Goal: Information Seeking & Learning: Learn about a topic

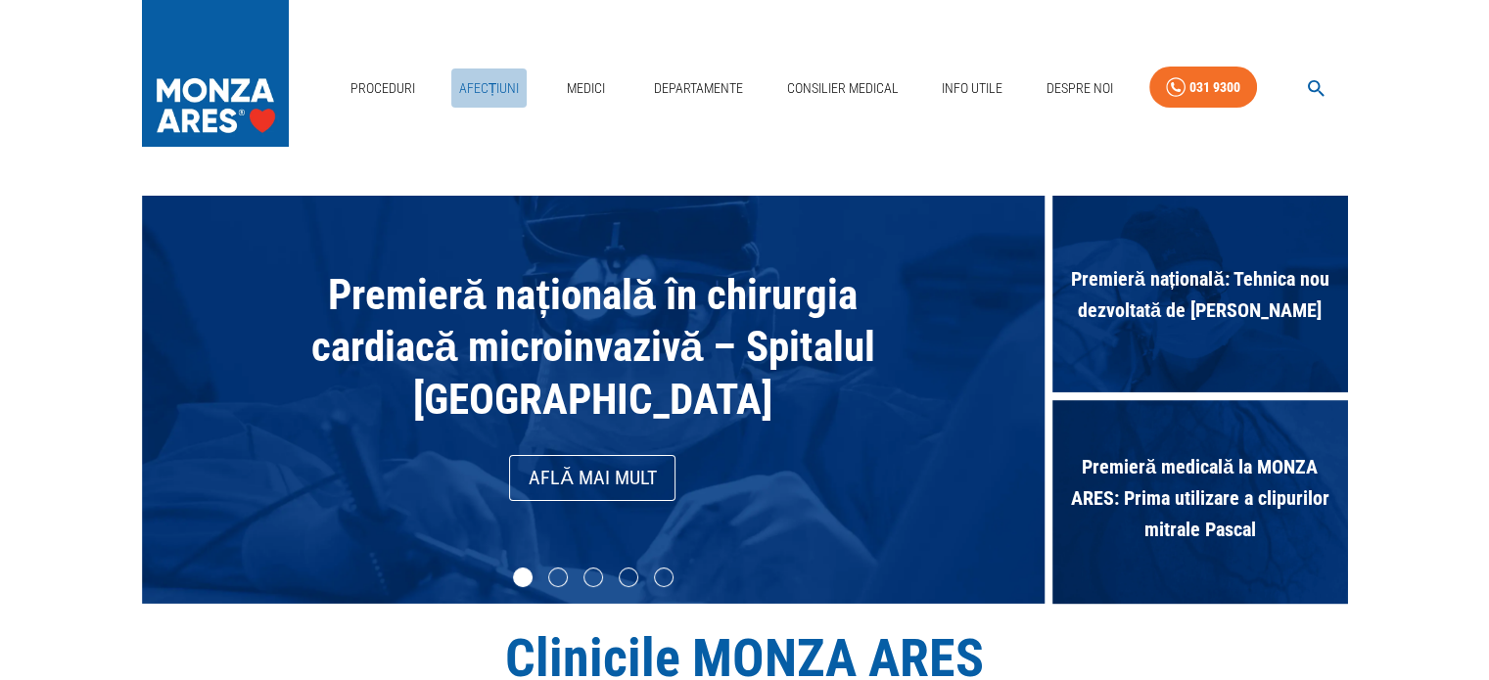
click at [507, 87] on link "Afecțiuni" at bounding box center [489, 89] width 76 height 40
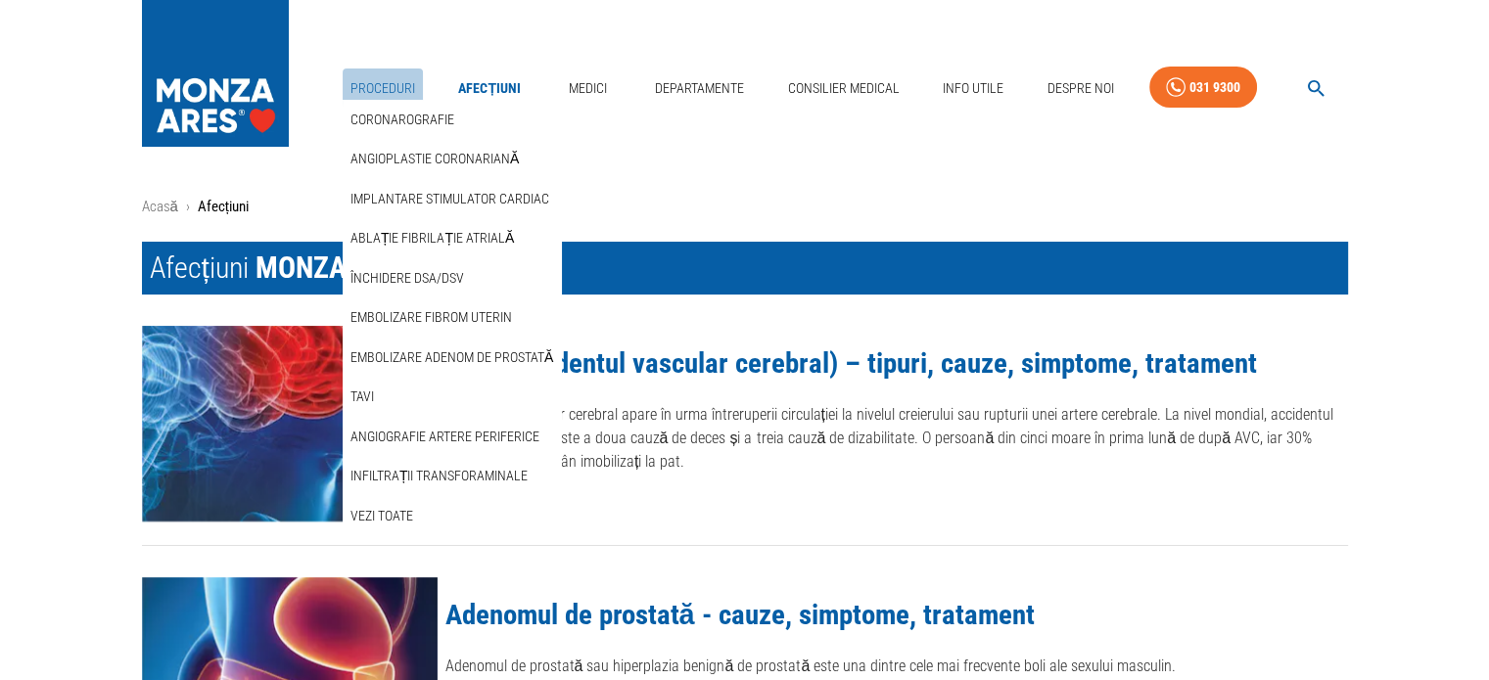
click at [400, 91] on link "Proceduri" at bounding box center [383, 89] width 80 height 40
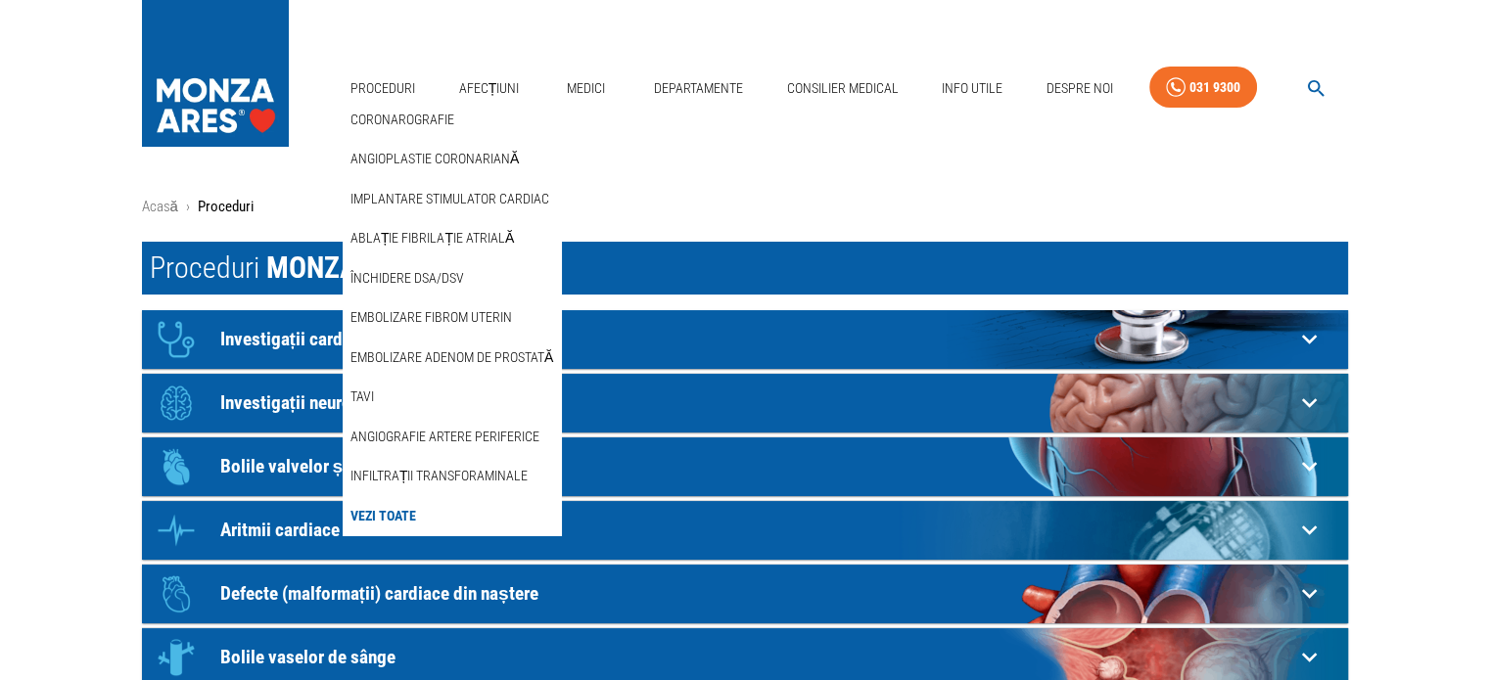
click at [399, 521] on link "Vezi Toate" at bounding box center [383, 516] width 73 height 32
click at [396, 508] on link "Vezi Toate" at bounding box center [383, 516] width 73 height 32
click at [380, 511] on link "Vezi Toate" at bounding box center [383, 516] width 73 height 32
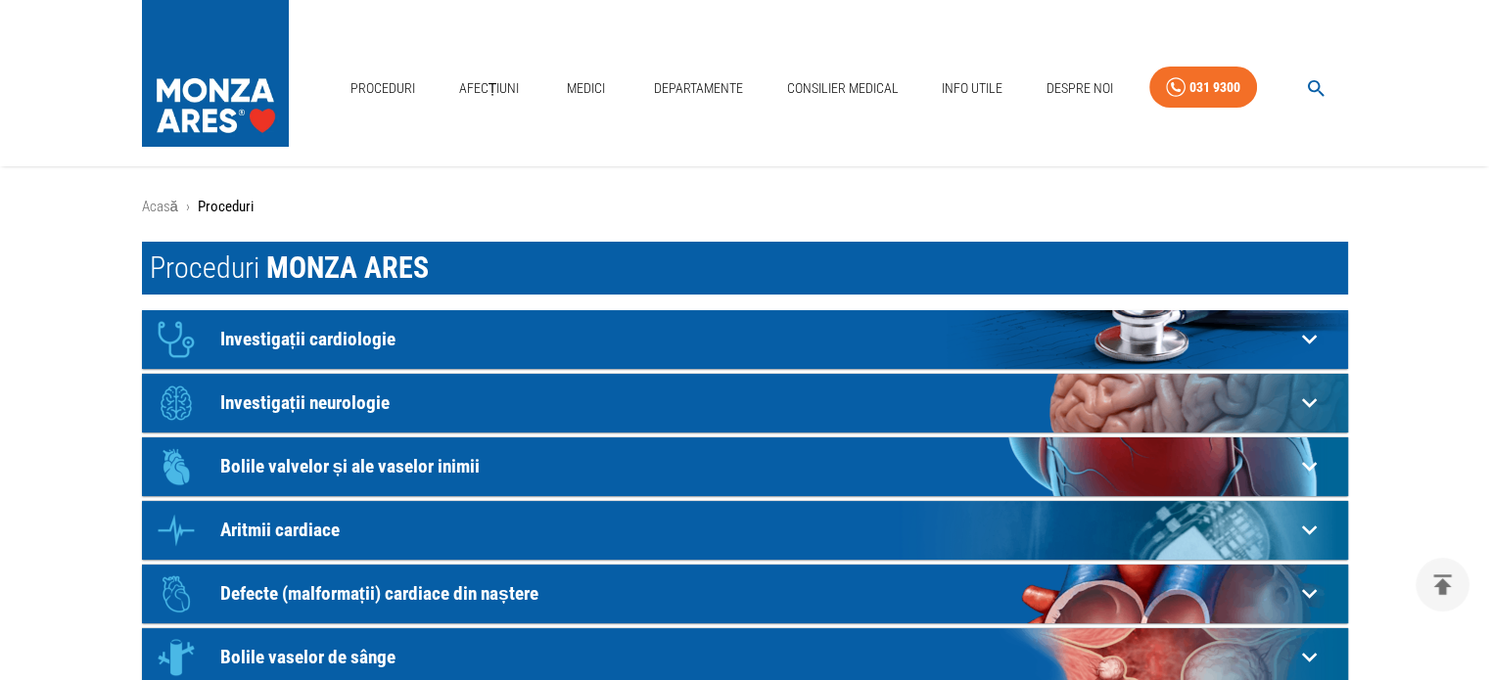
scroll to position [522, 0]
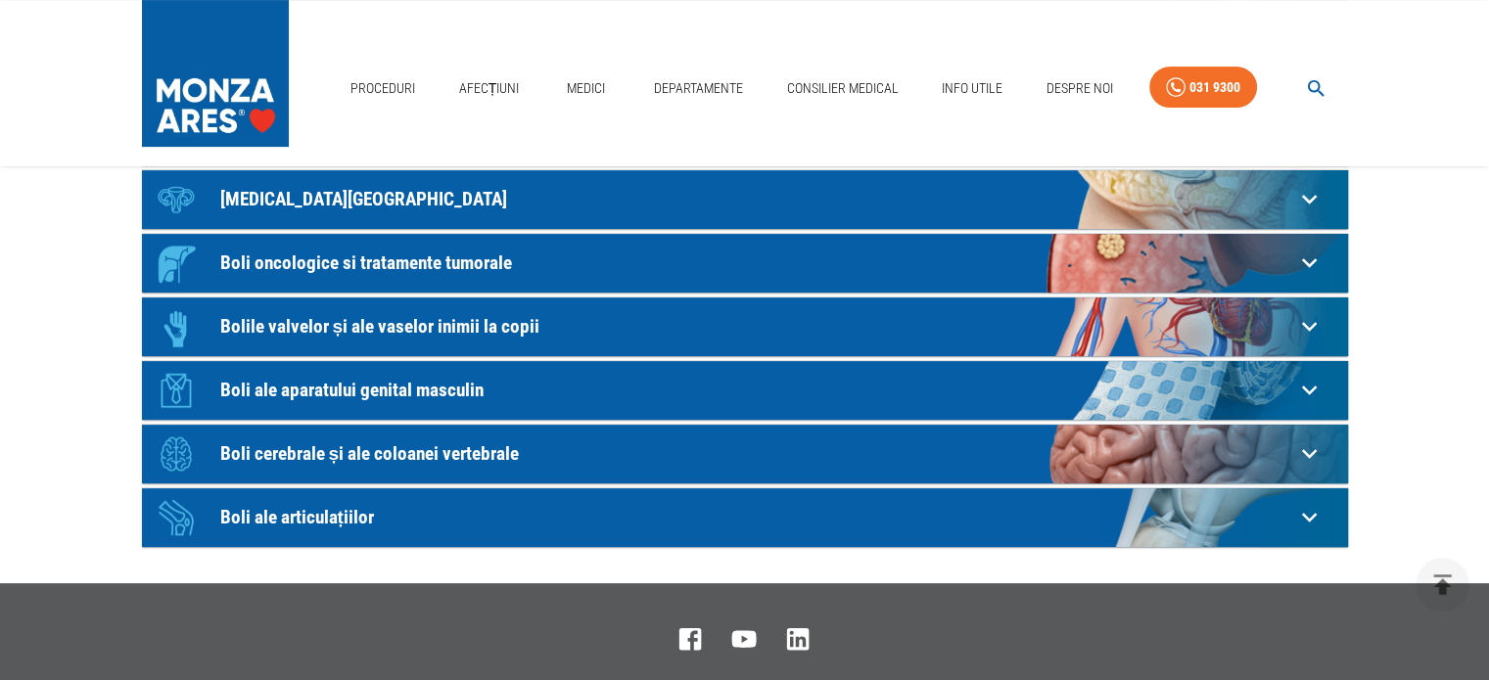
click at [239, 515] on p "Boli ale articulațiilor" at bounding box center [757, 517] width 1074 height 21
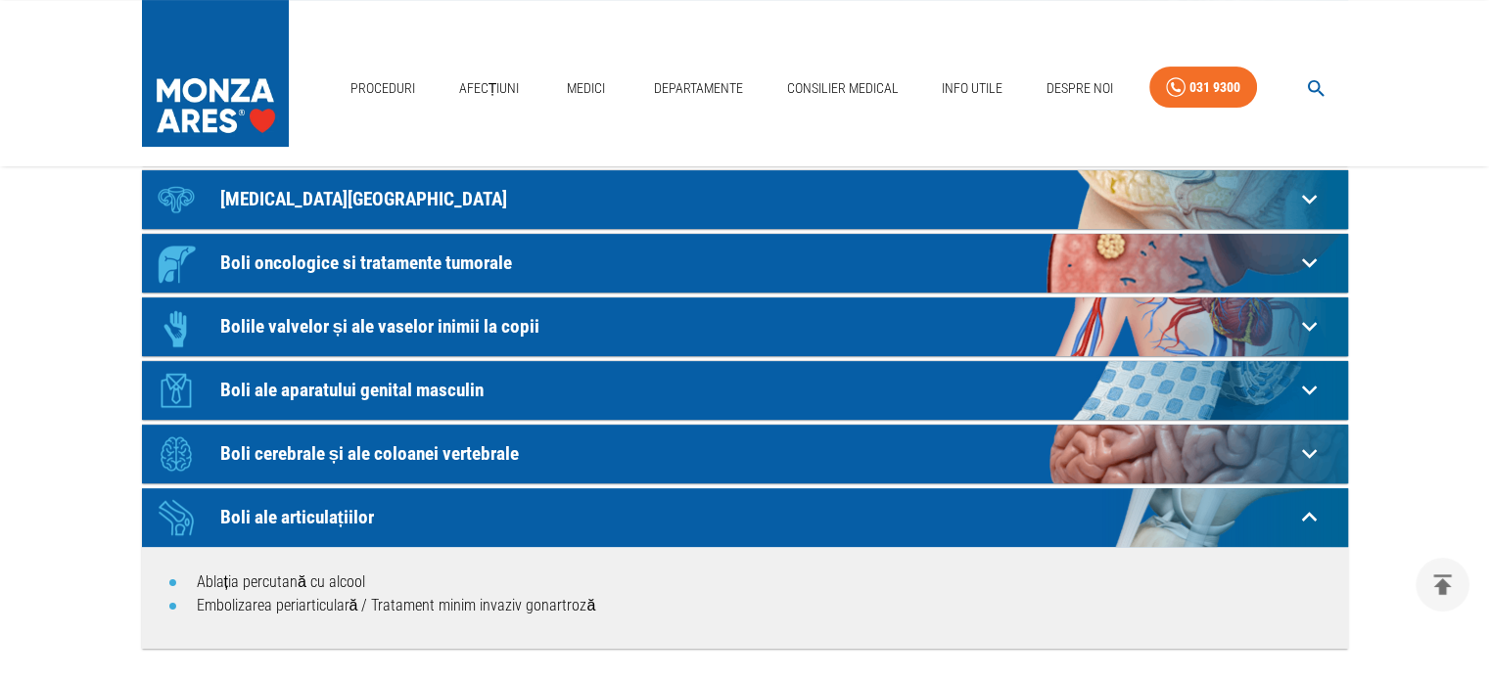
click at [279, 448] on p "Boli cerebrale și ale coloanei vertebrale" at bounding box center [757, 453] width 1074 height 21
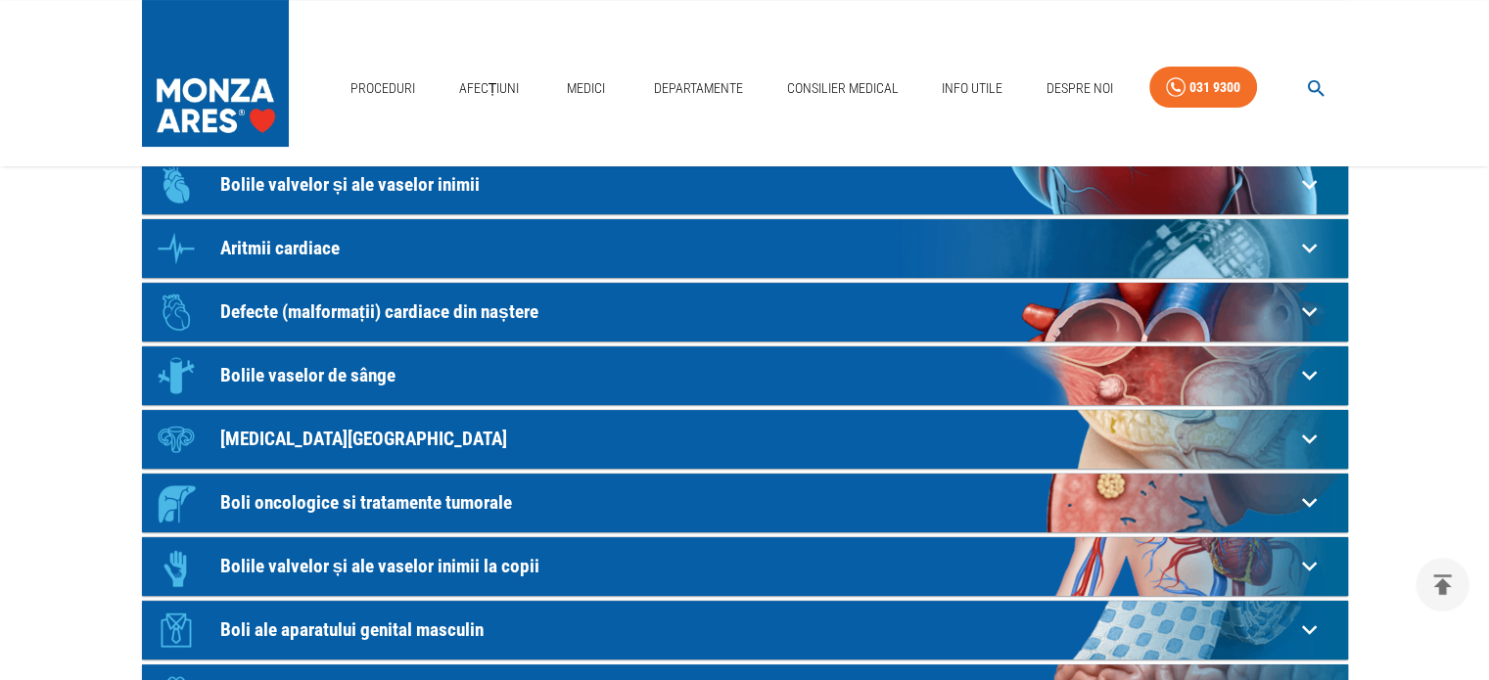
scroll to position [260, 0]
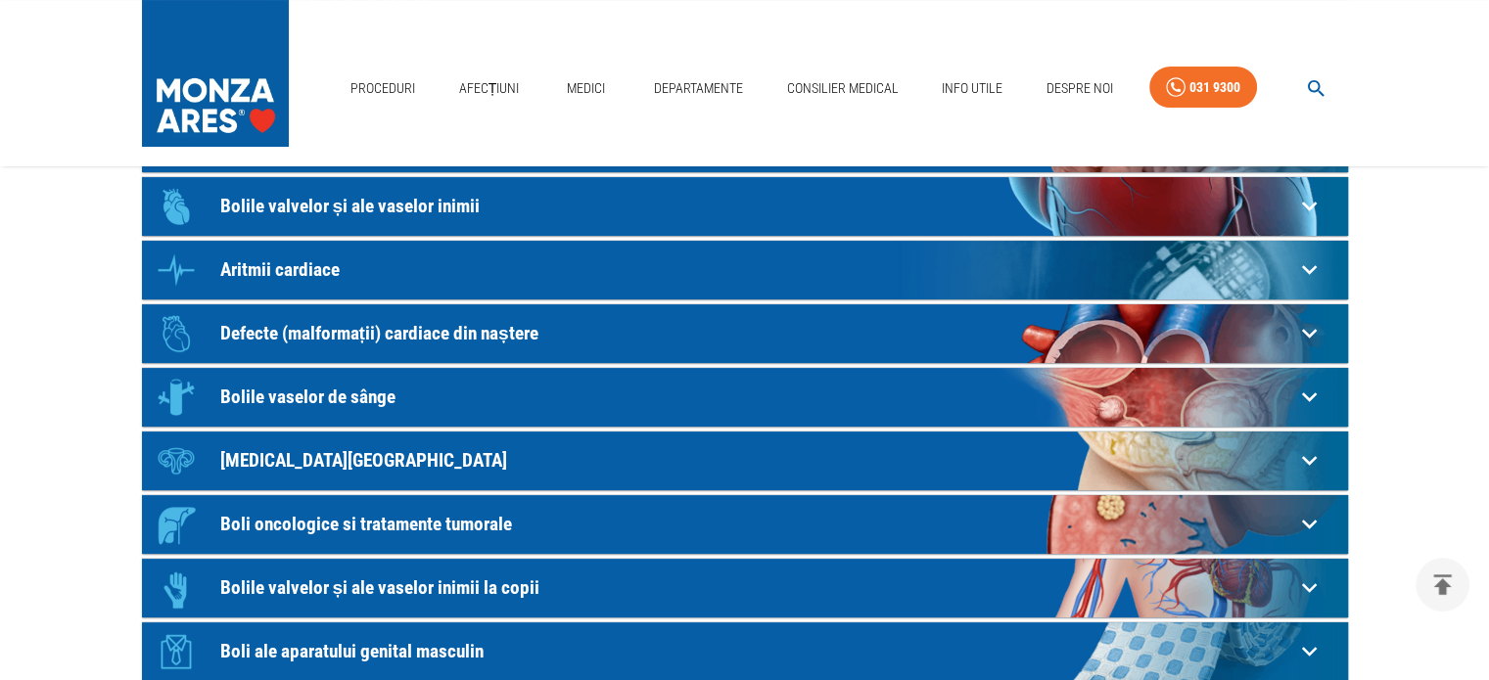
click at [515, 584] on p "Bolile valvelor și ale vaselor inimii la copii" at bounding box center [757, 588] width 1074 height 21
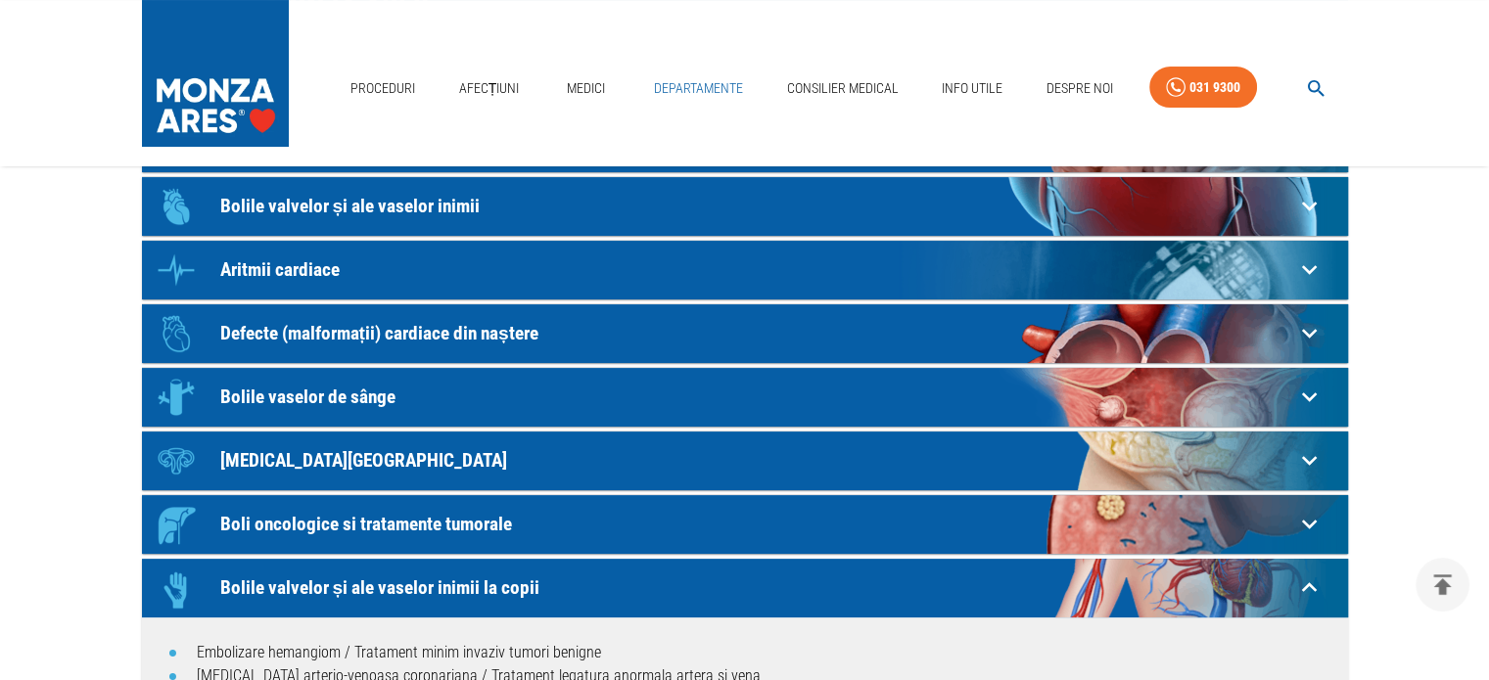
click at [677, 81] on link "Departamente" at bounding box center [698, 89] width 105 height 40
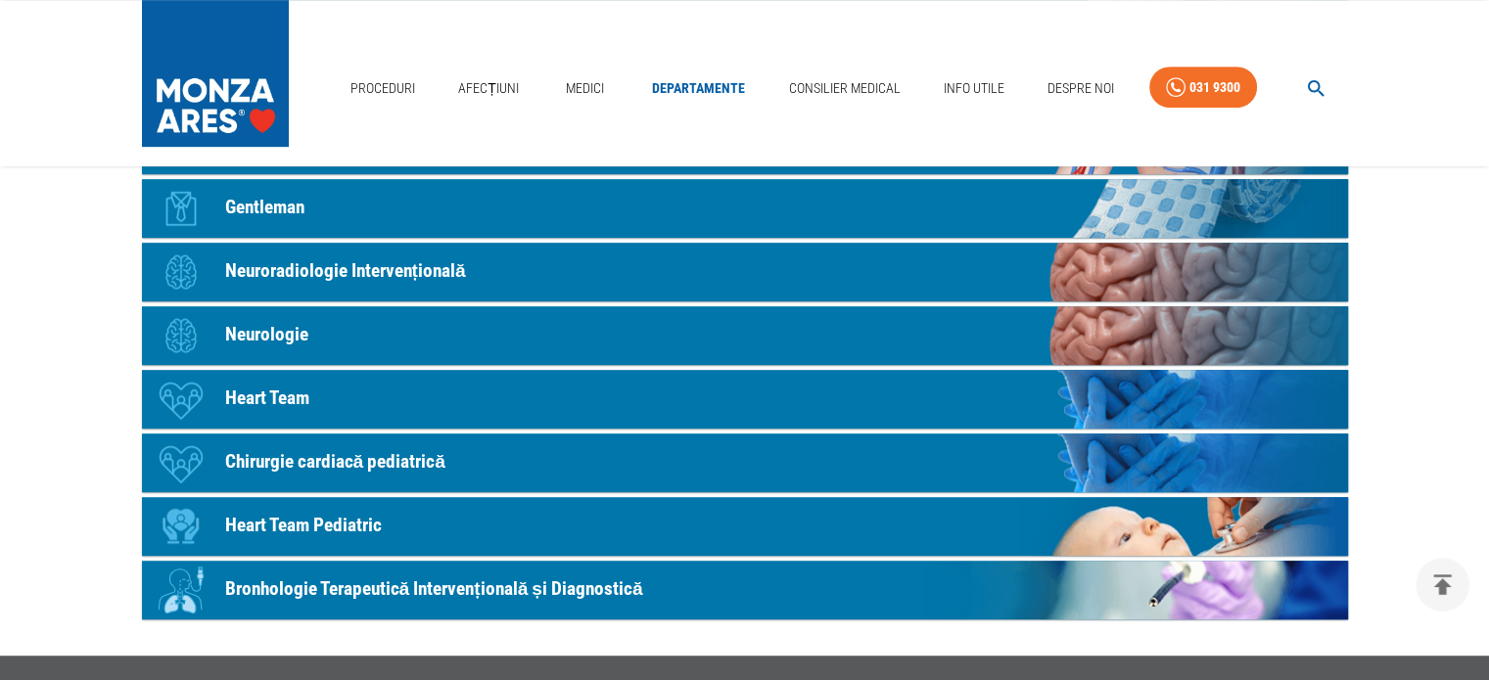
scroll to position [1044, 0]
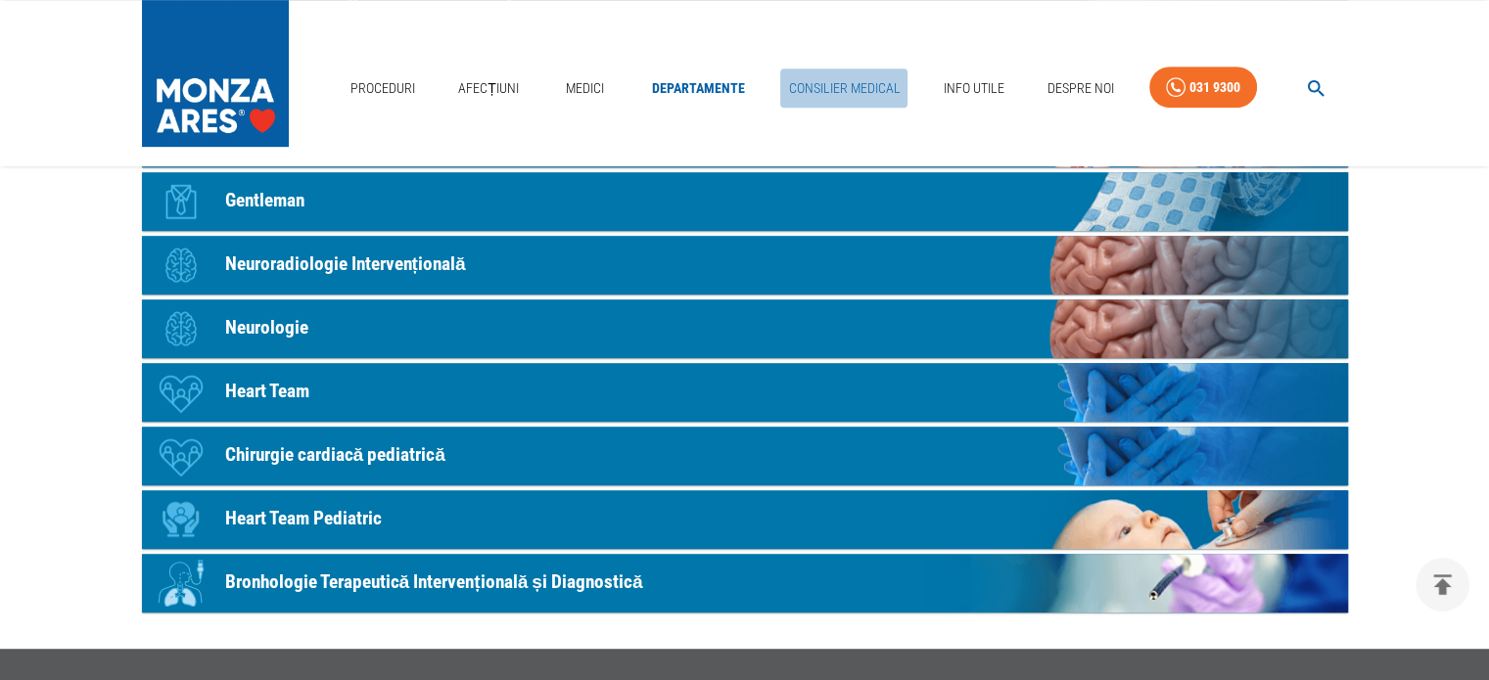
click at [820, 83] on link "Consilier Medical" at bounding box center [843, 89] width 127 height 40
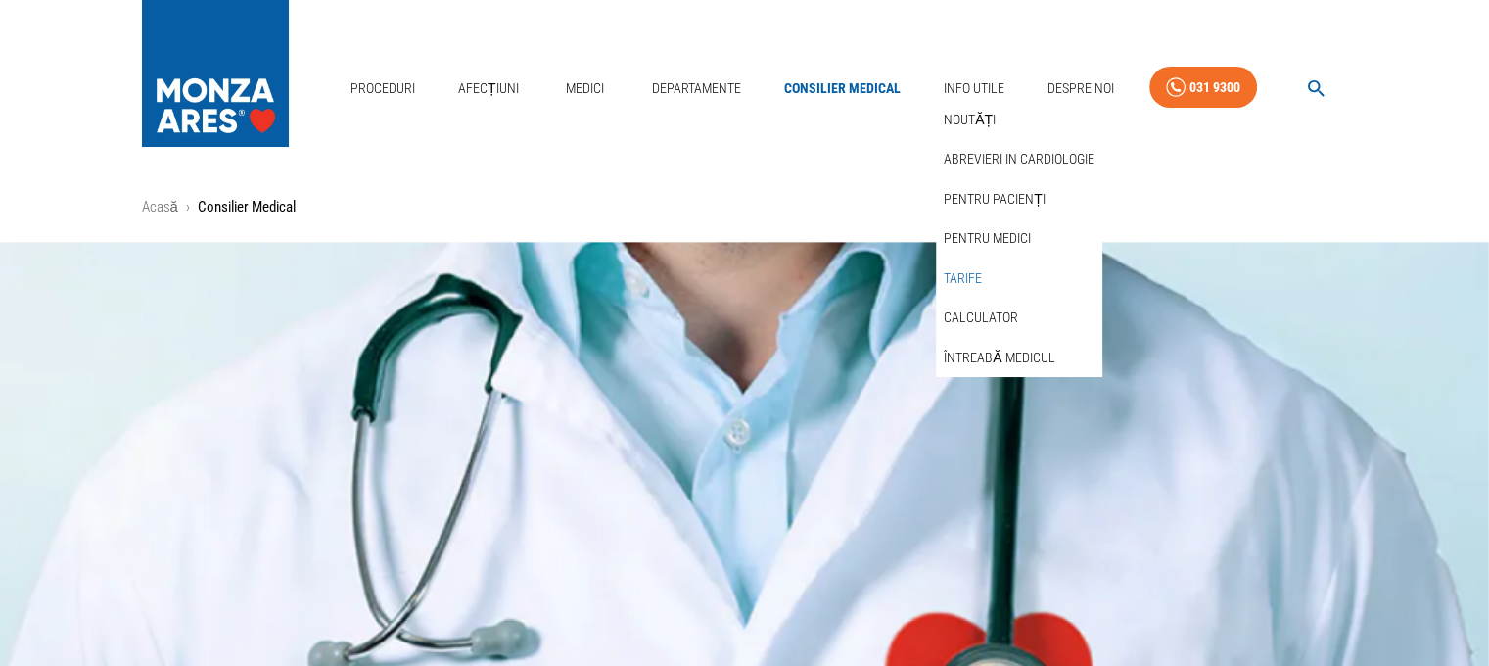
click at [954, 276] on link "Tarife" at bounding box center [963, 278] width 46 height 32
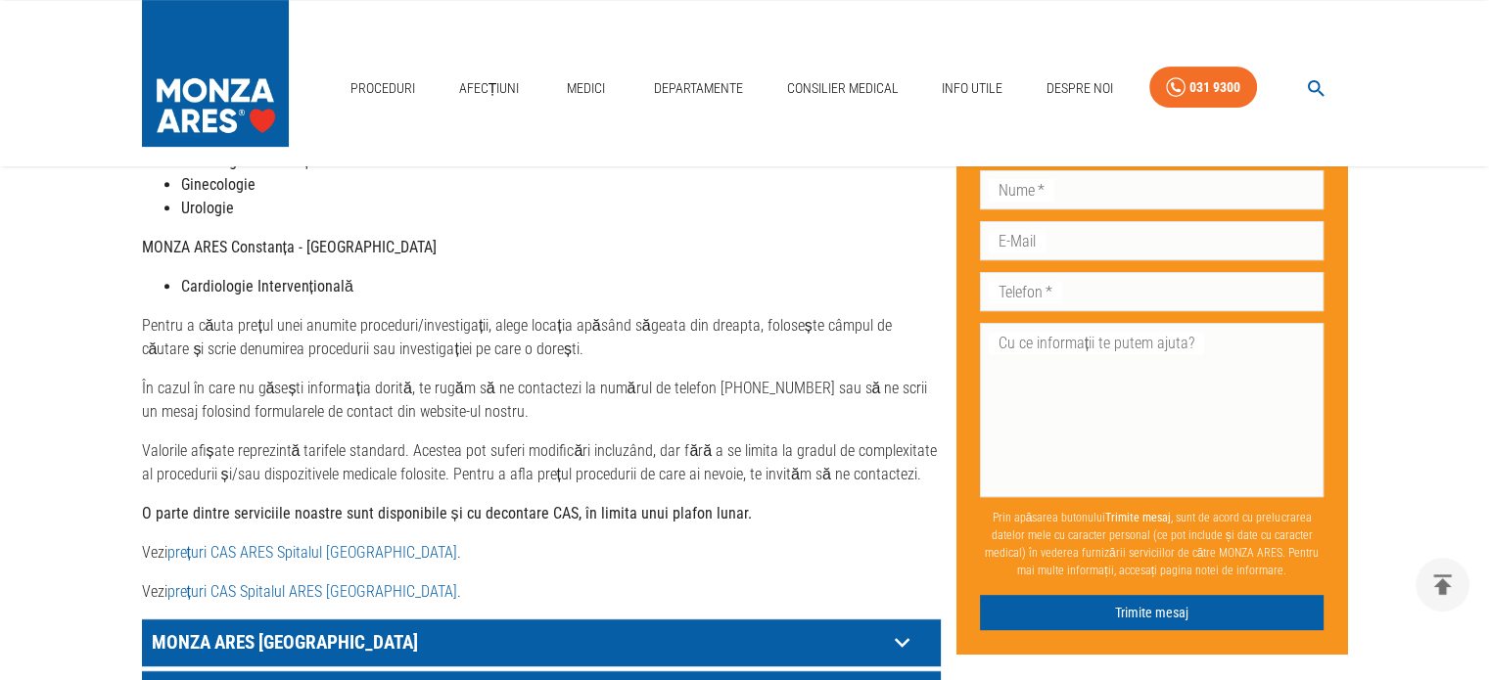
scroll to position [1041, 0]
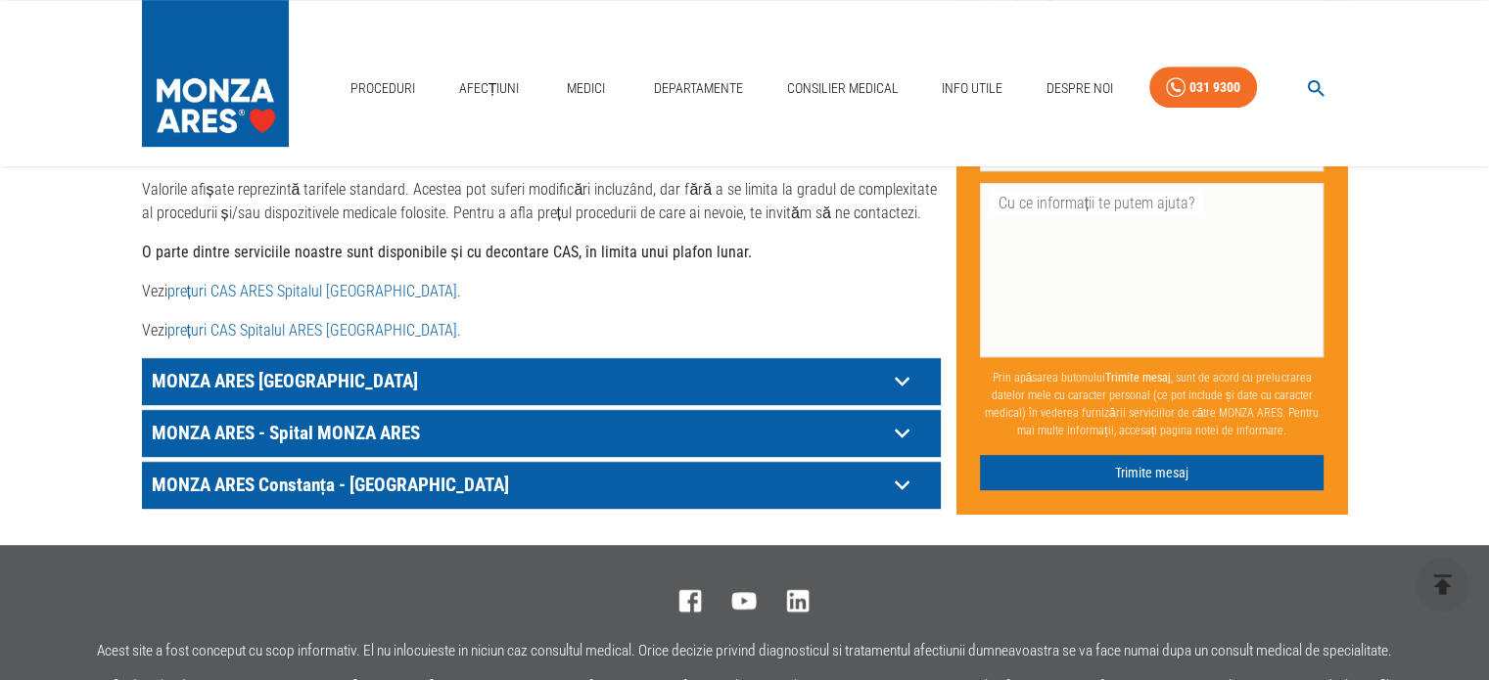
click at [904, 418] on icon at bounding box center [902, 433] width 30 height 30
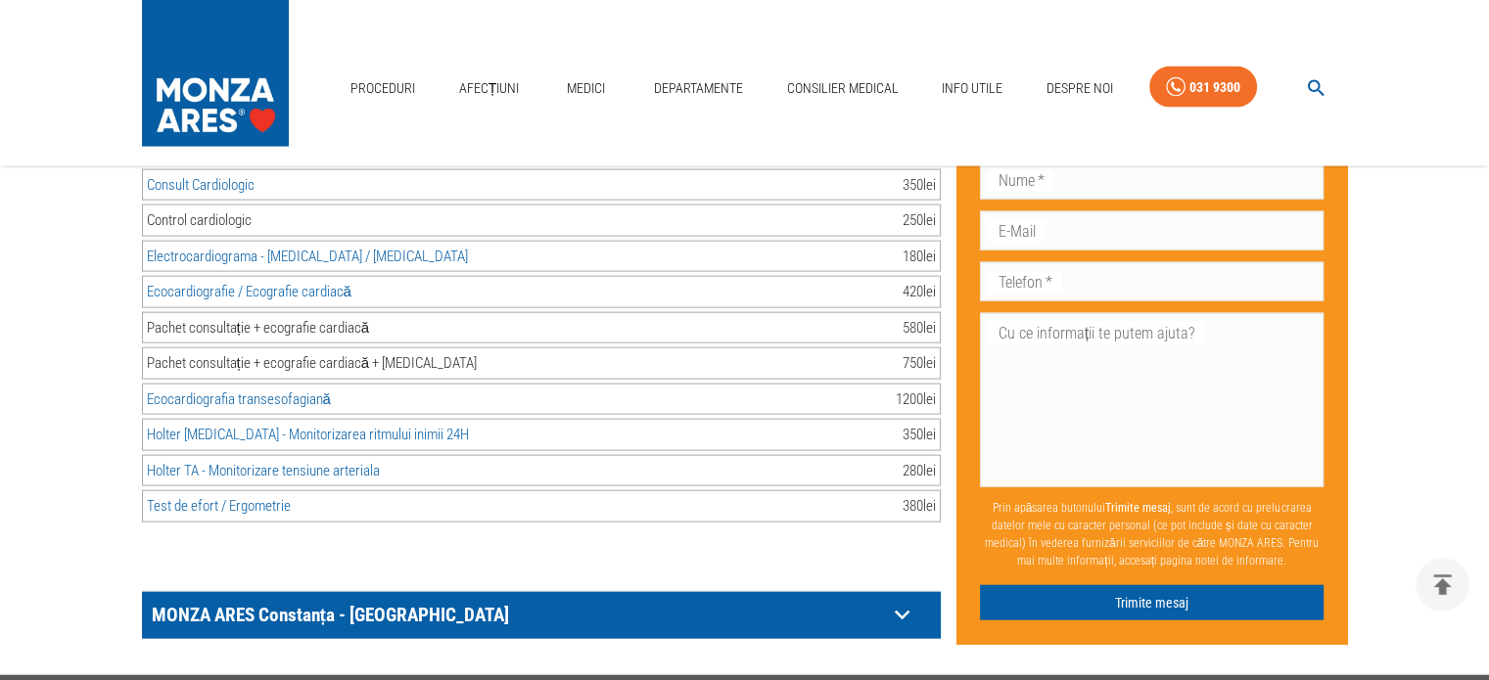
scroll to position [12028, 0]
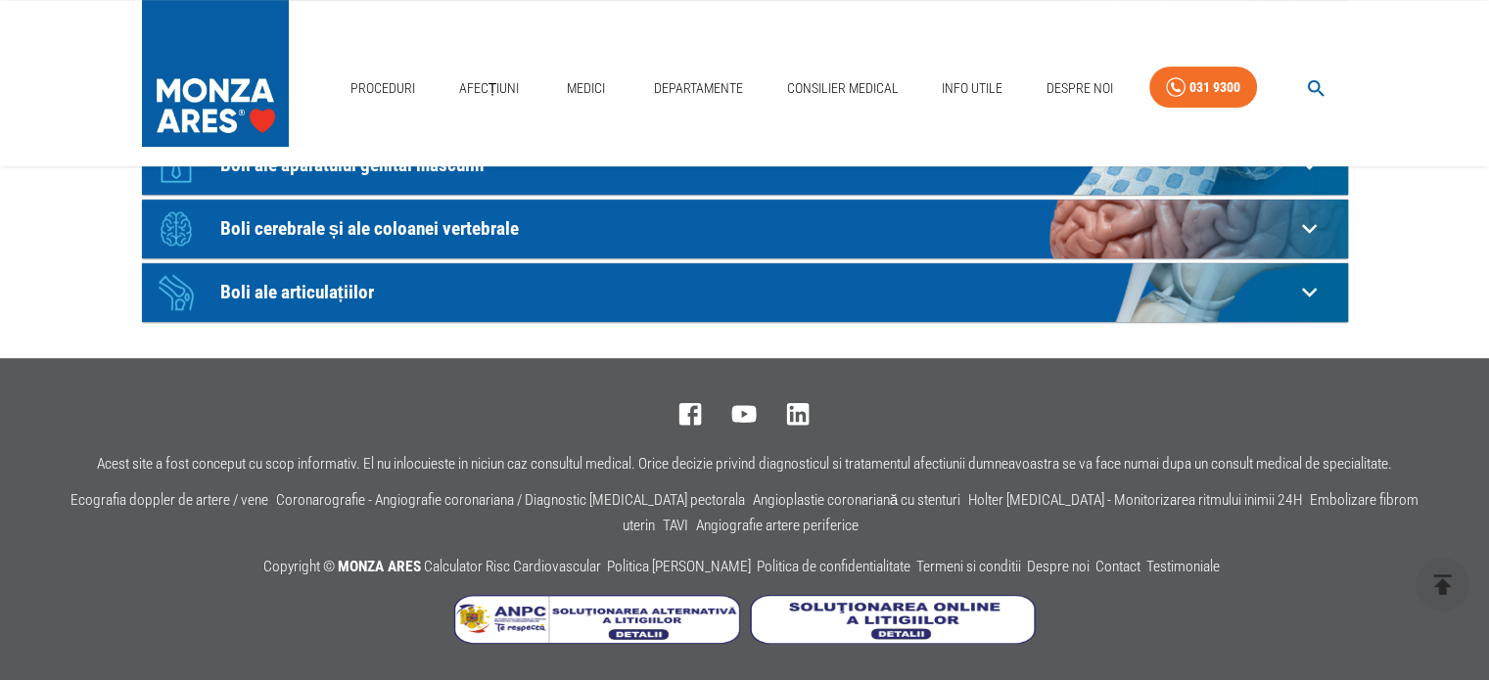
scroll to position [260, 0]
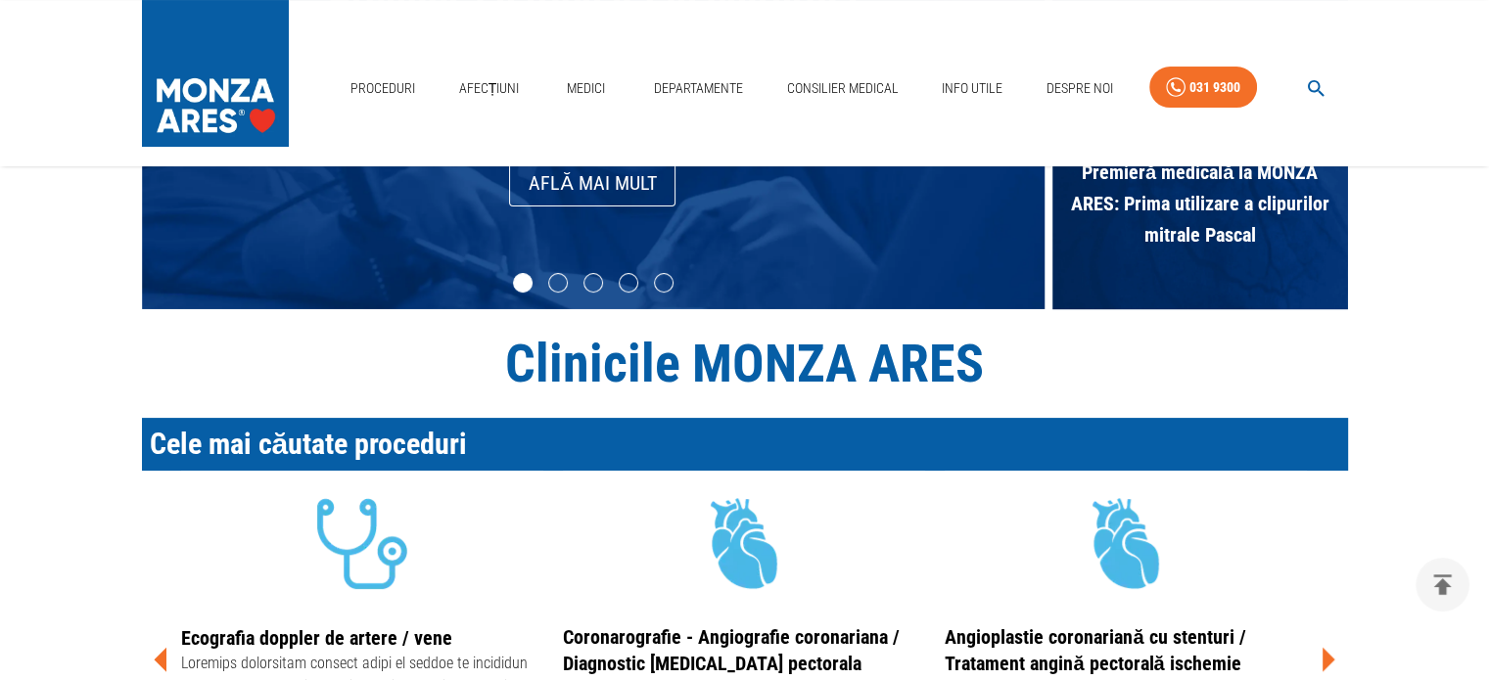
scroll to position [260, 0]
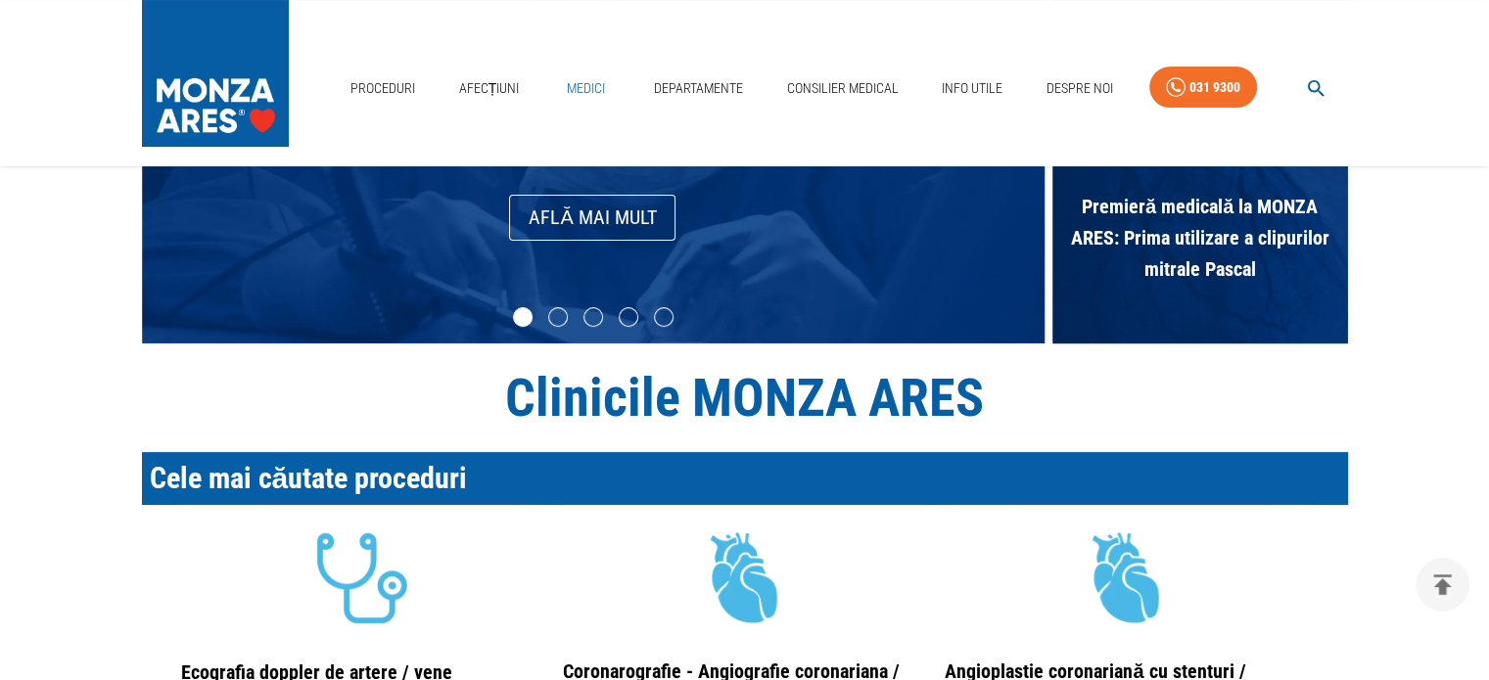
click at [583, 82] on link "Medici" at bounding box center [586, 89] width 63 height 40
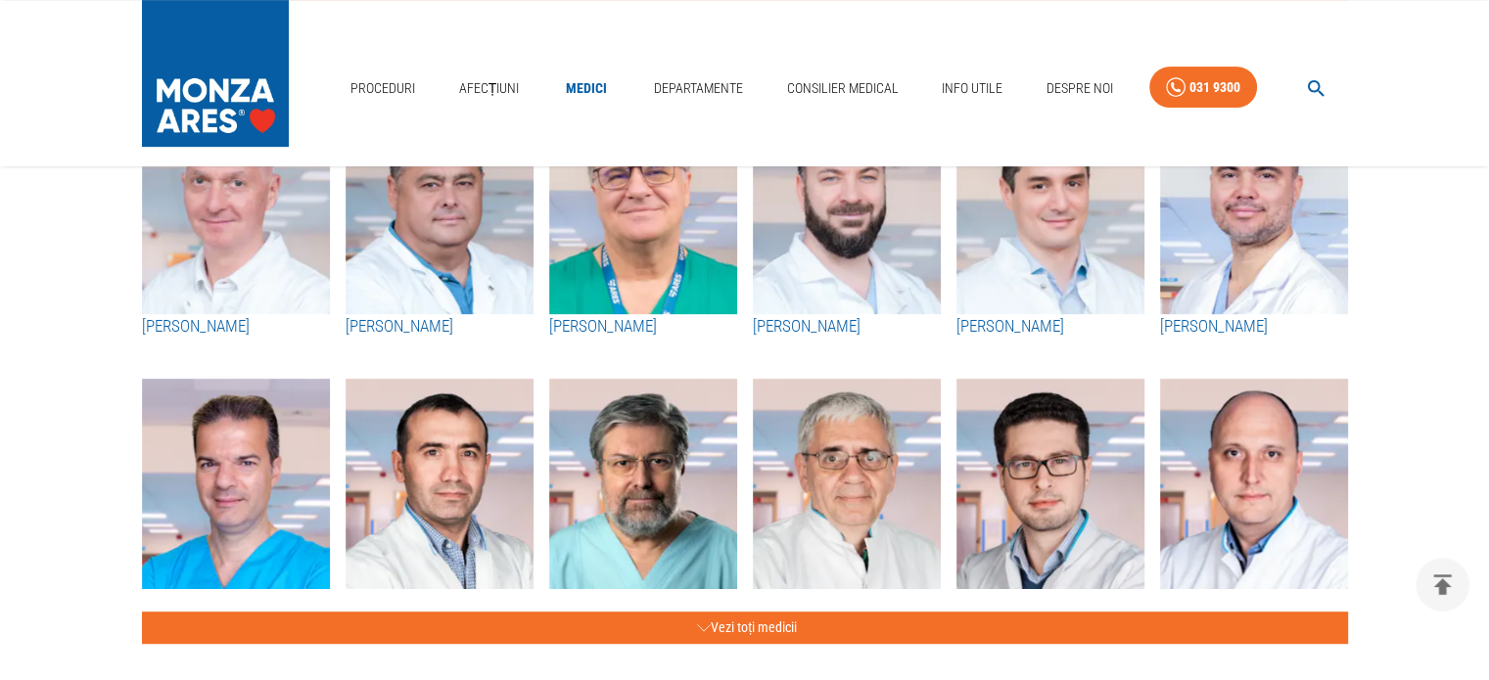
scroll to position [783, 0]
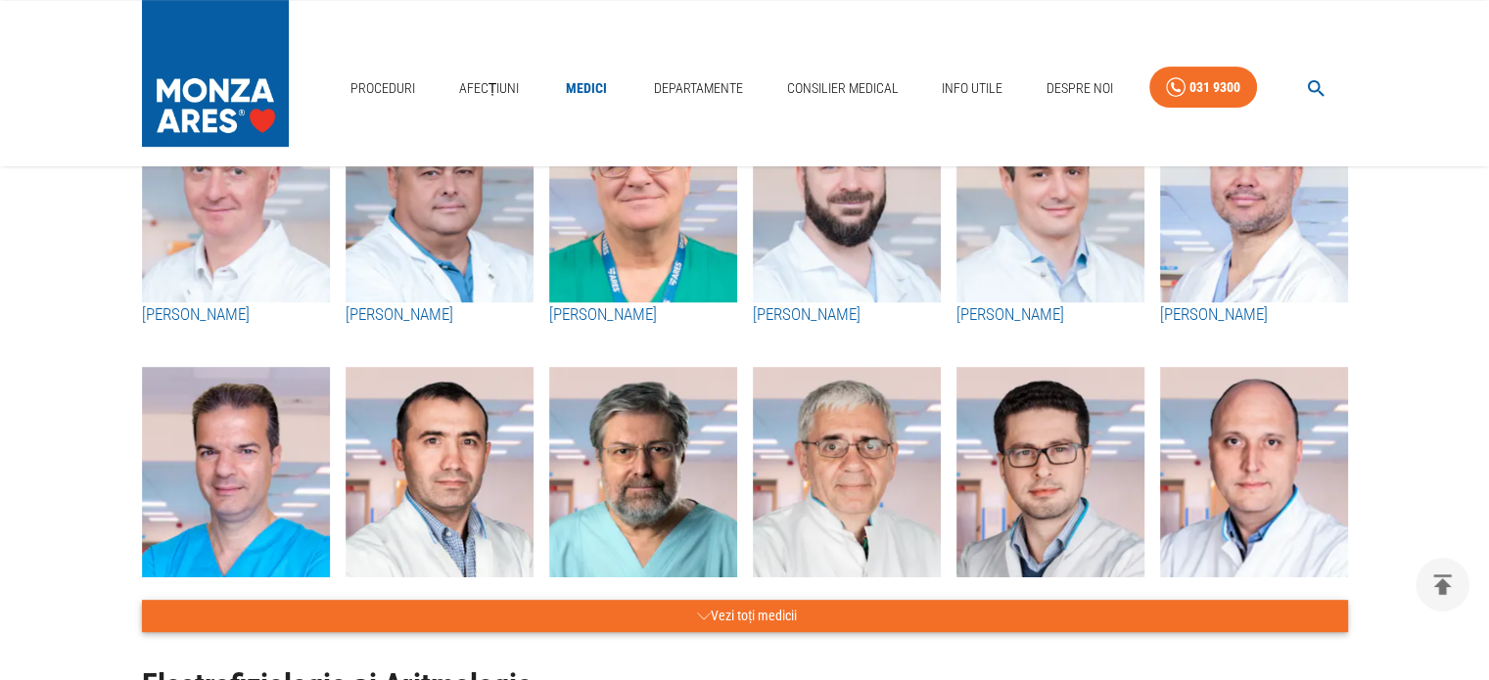
click at [733, 608] on button "Vezi toți medicii" at bounding box center [745, 616] width 1206 height 32
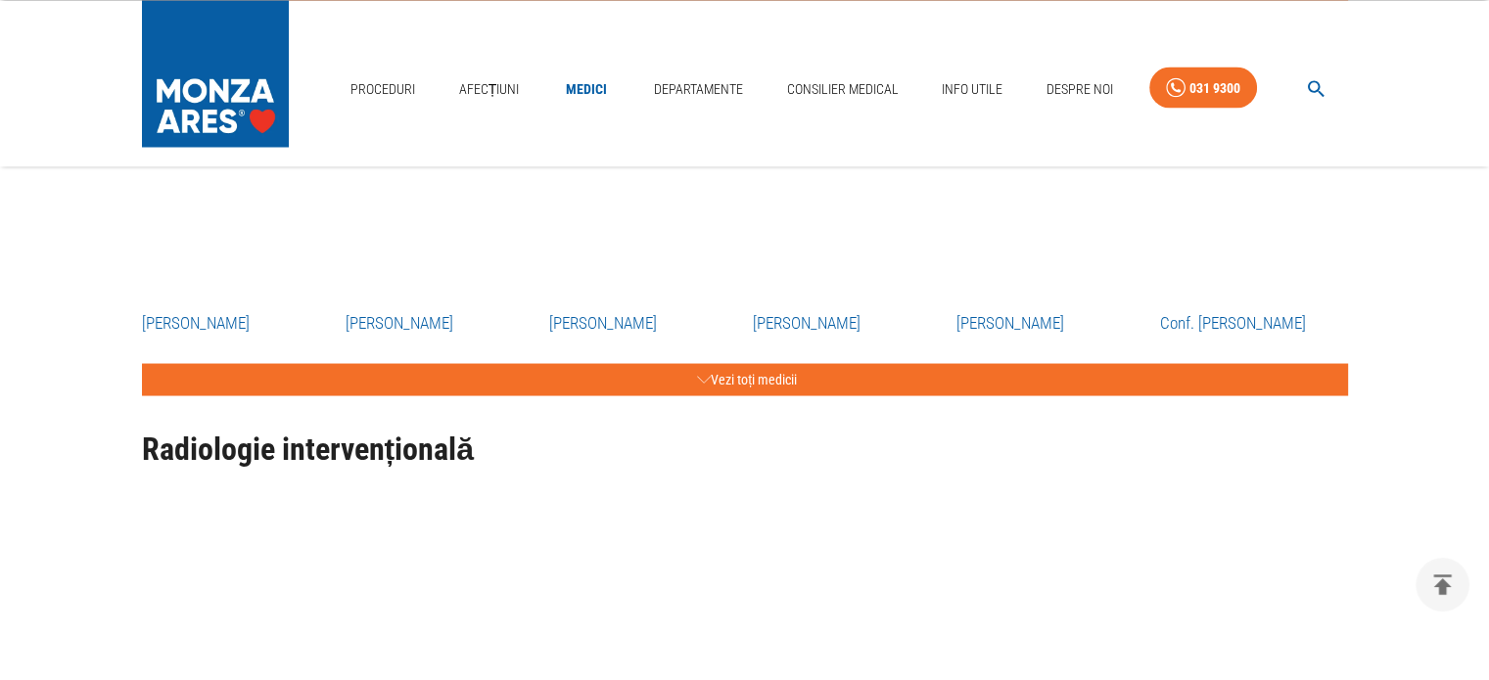
scroll to position [4177, 0]
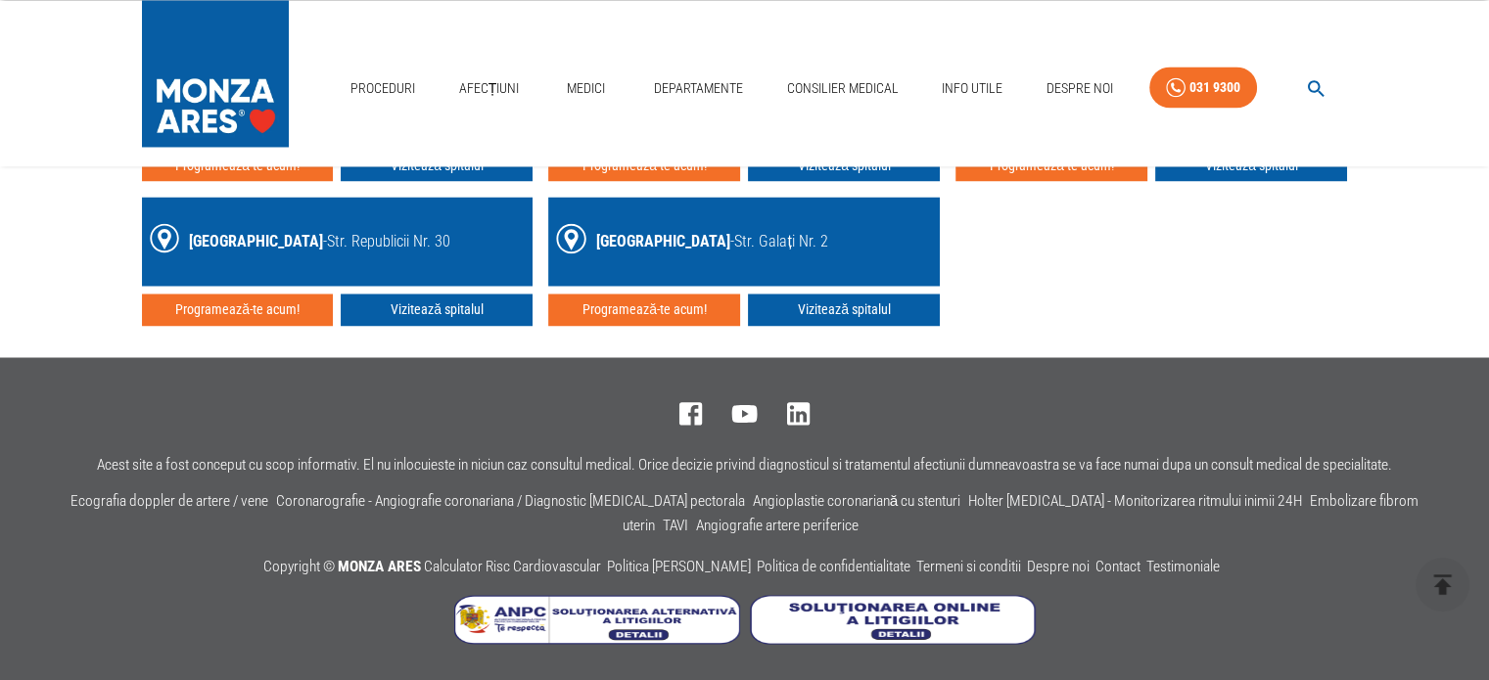
scroll to position [260, 0]
